Goal: Navigation & Orientation: Find specific page/section

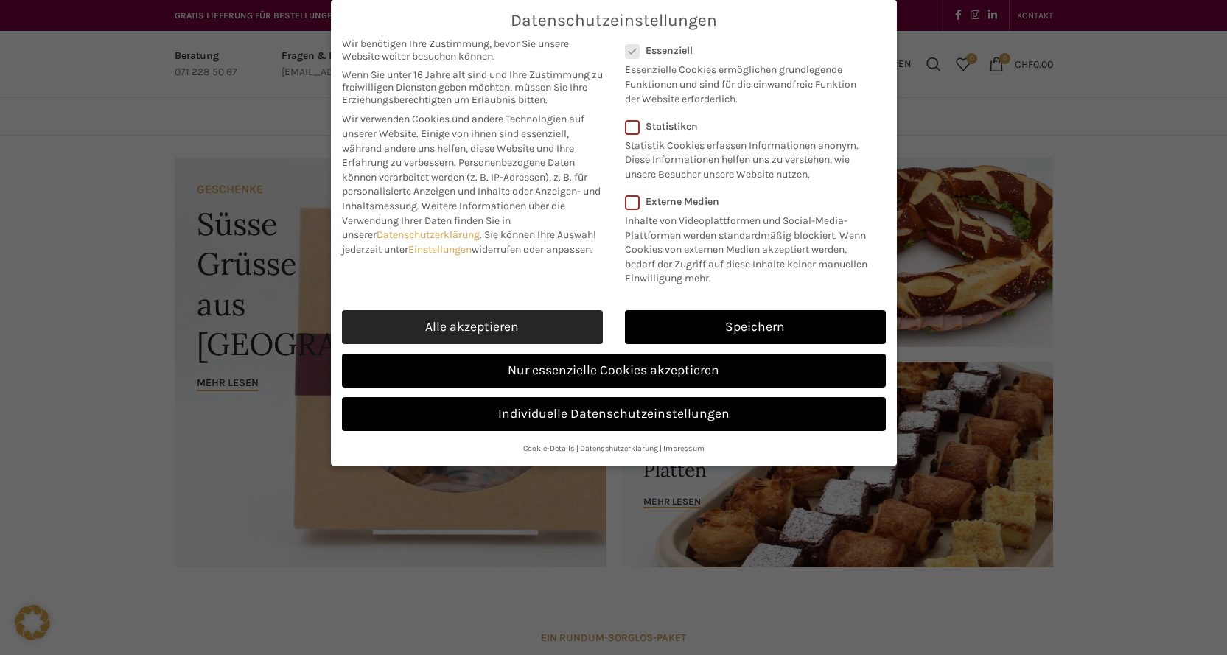
click at [552, 344] on link "Alle akzeptieren" at bounding box center [472, 327] width 261 height 34
checkbox input "true"
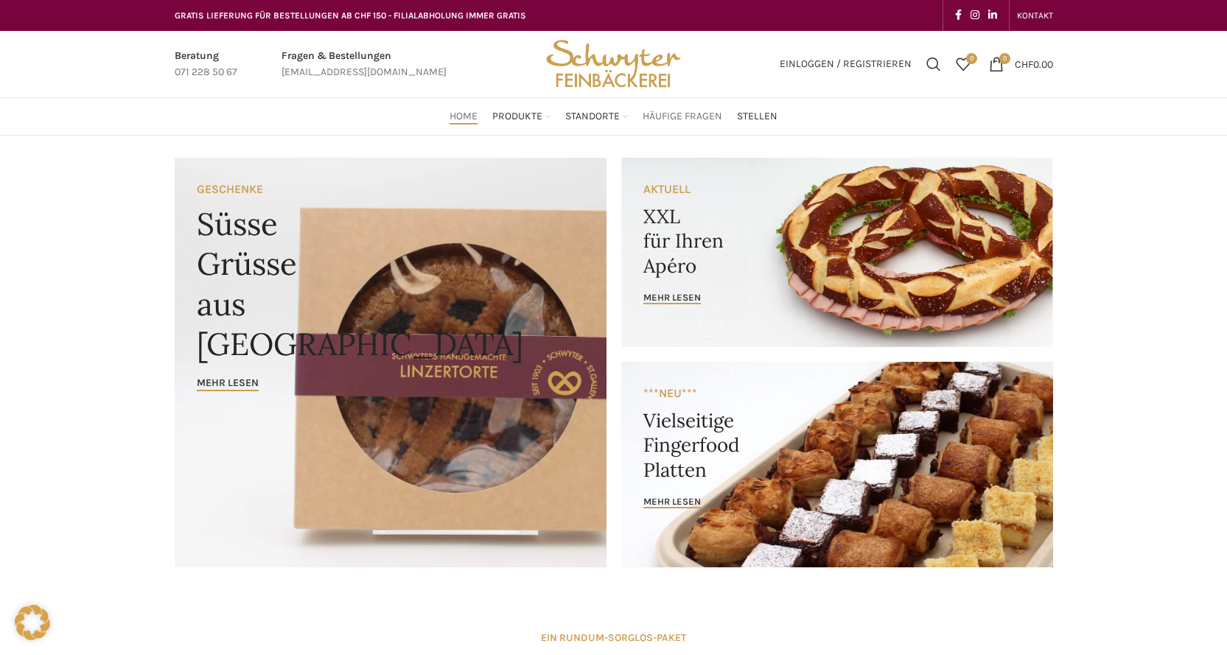
click at [695, 115] on span "Häufige Fragen" at bounding box center [683, 117] width 80 height 14
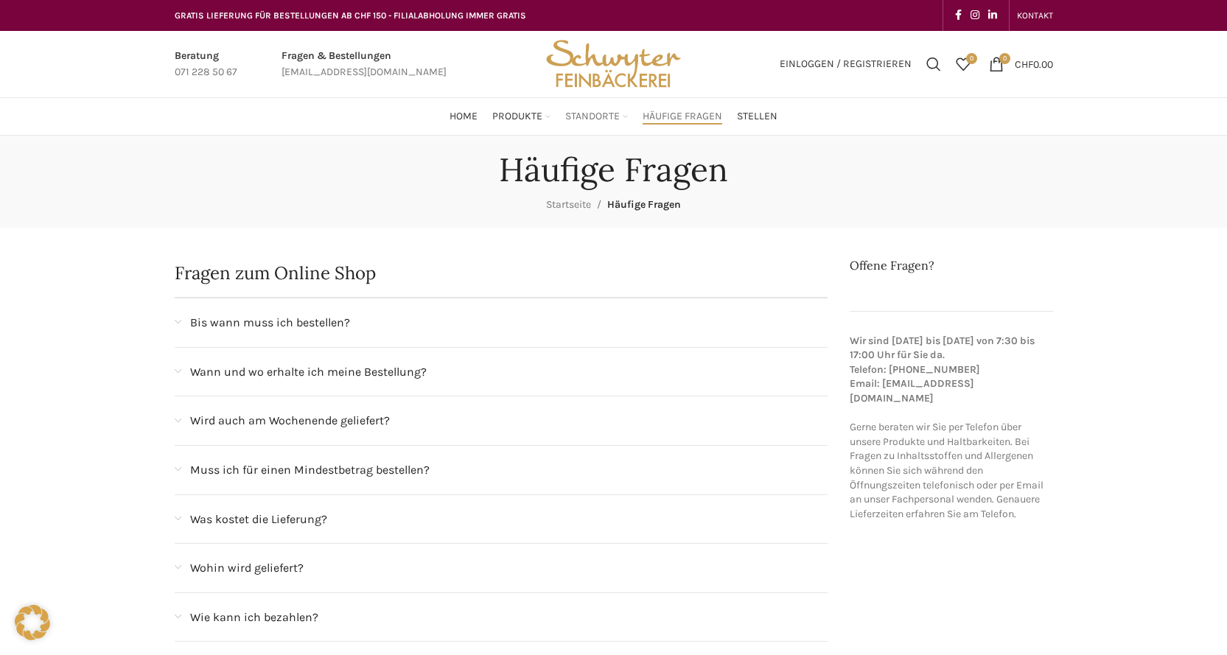
click at [595, 113] on span "Standorte" at bounding box center [592, 117] width 55 height 14
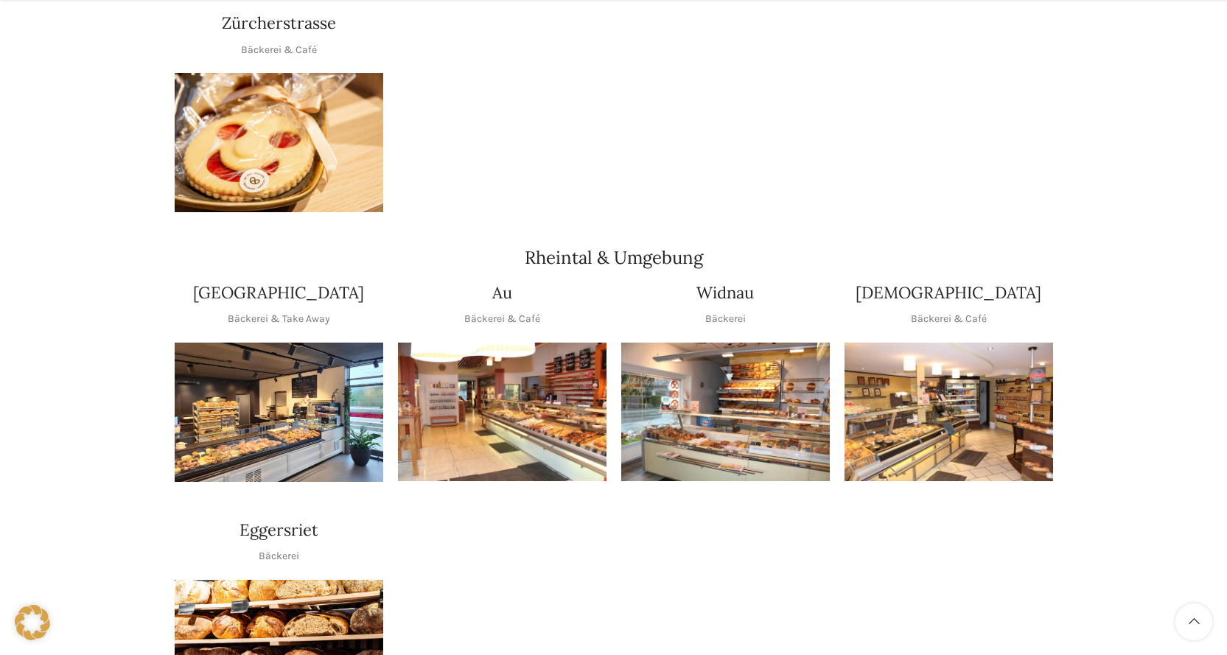
scroll to position [1253, 0]
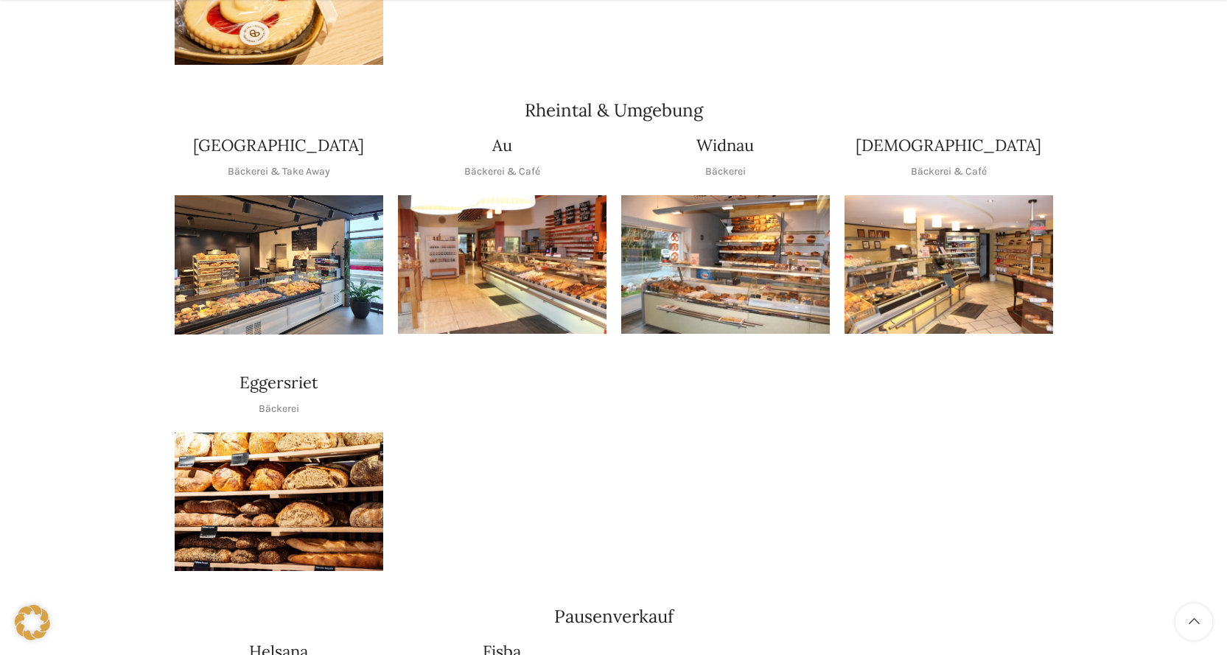
click at [907, 279] on img "1 / 1" at bounding box center [949, 264] width 209 height 139
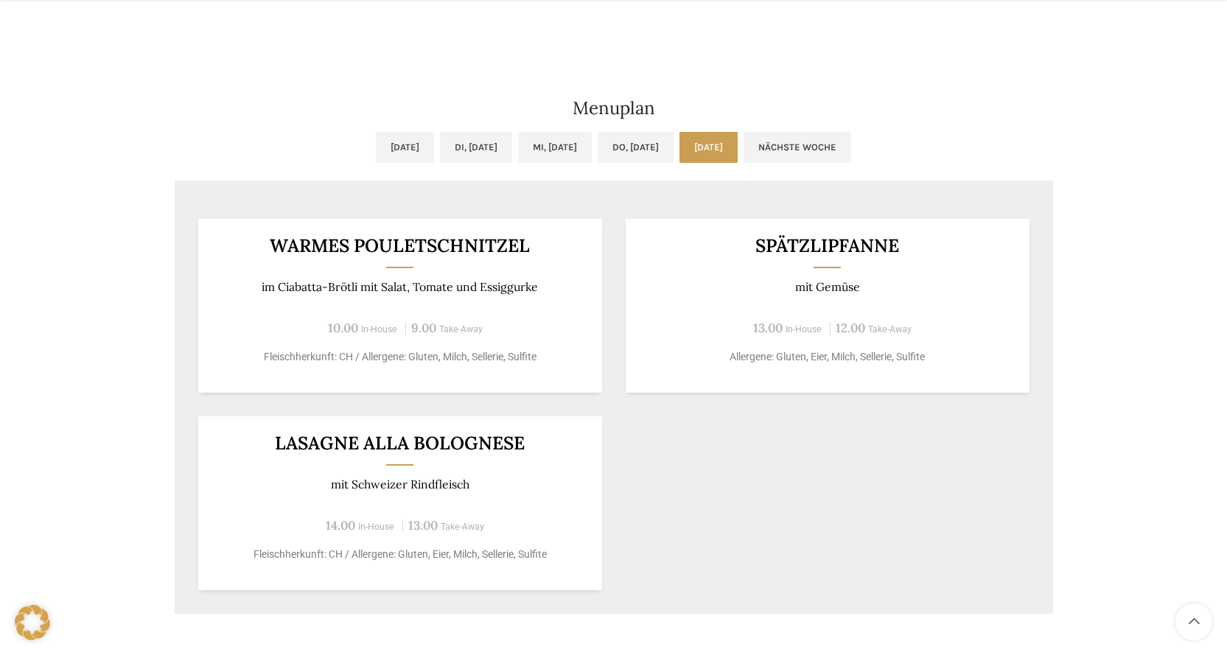
scroll to position [967, 0]
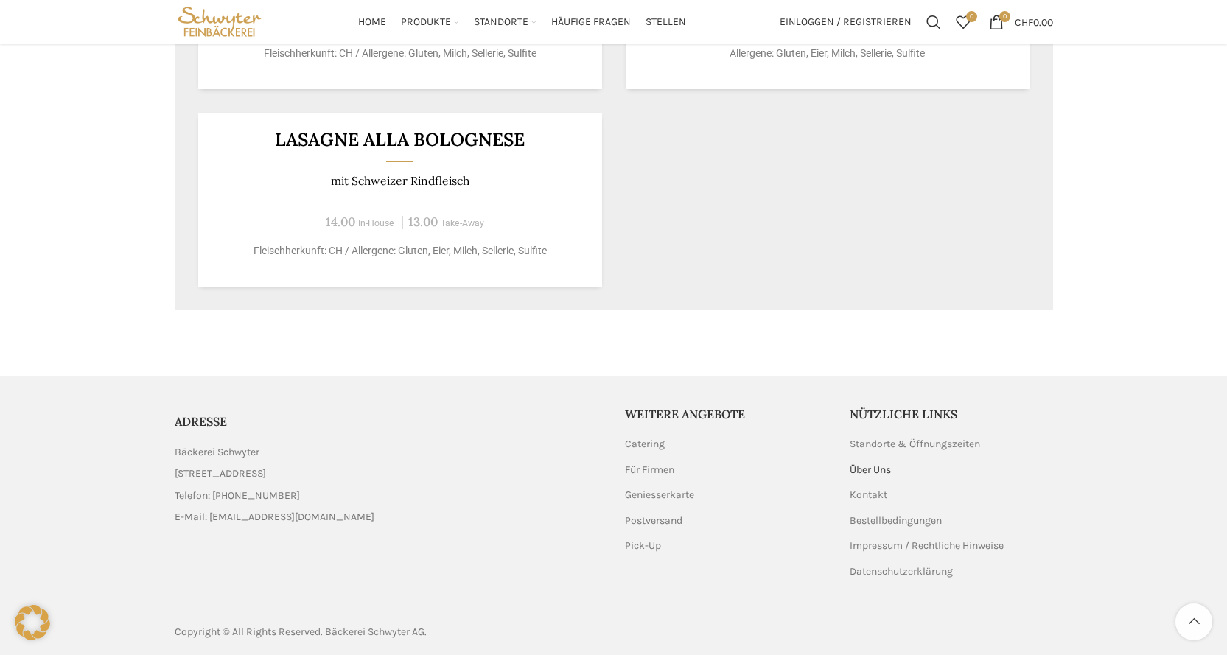
click at [878, 468] on link "Über Uns" at bounding box center [871, 470] width 43 height 15
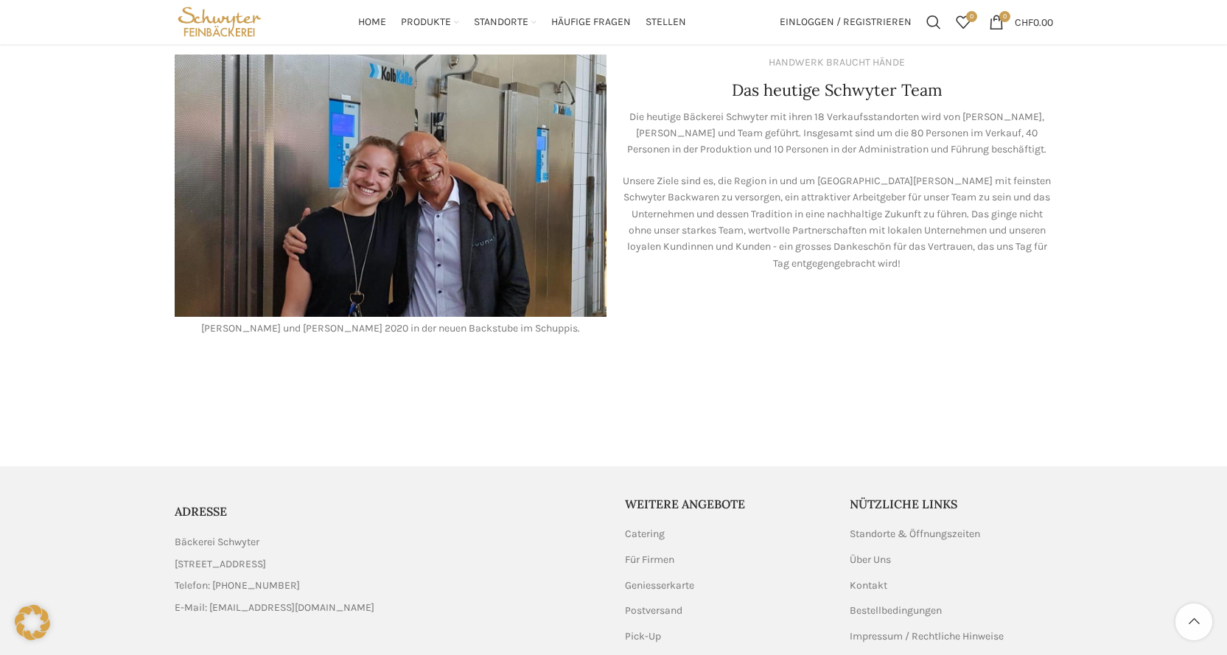
scroll to position [1180, 0]
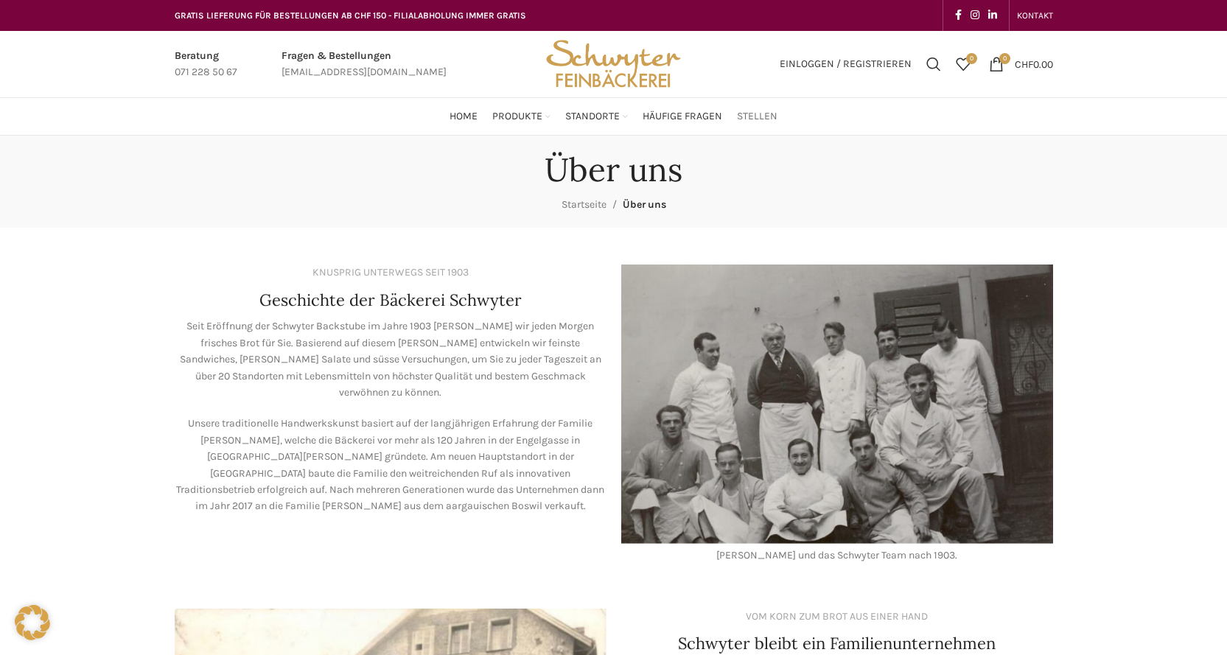
click at [767, 114] on span "Stellen" at bounding box center [757, 117] width 41 height 14
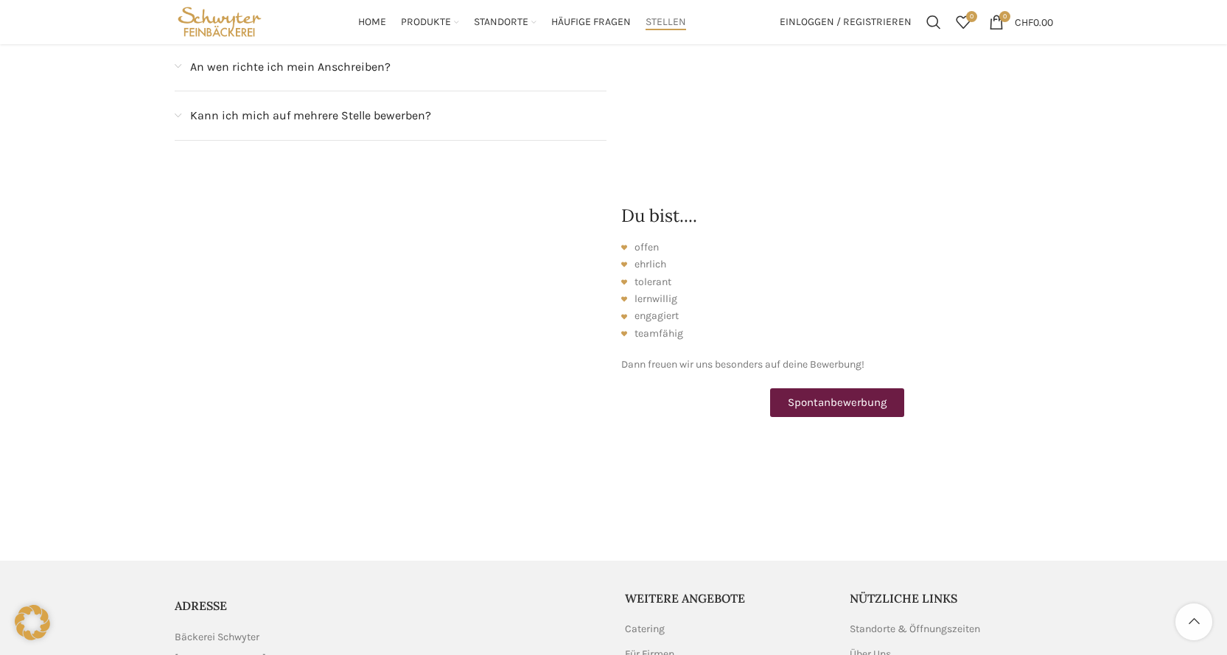
scroll to position [1953, 0]
